Goal: Browse casually

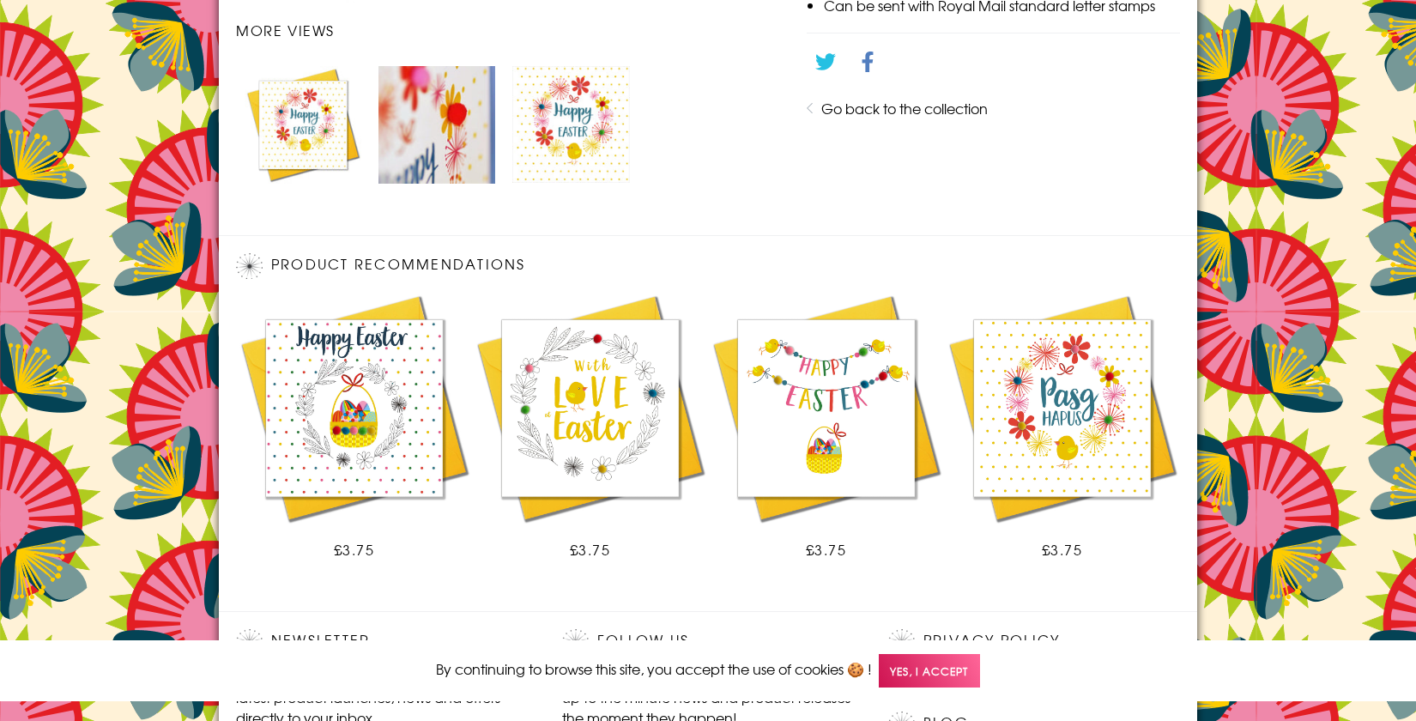
scroll to position [1049, 0]
